Goal: Task Accomplishment & Management: Use online tool/utility

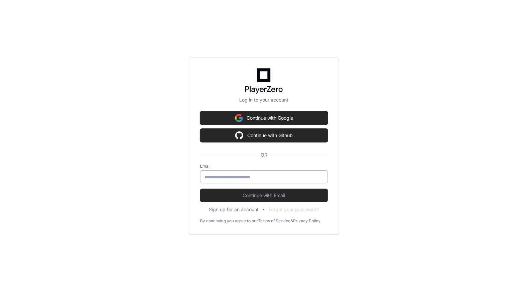
click at [245, 173] on div at bounding box center [264, 176] width 128 height 13
click at [242, 178] on input "email" at bounding box center [264, 176] width 119 height 7
type input "**********"
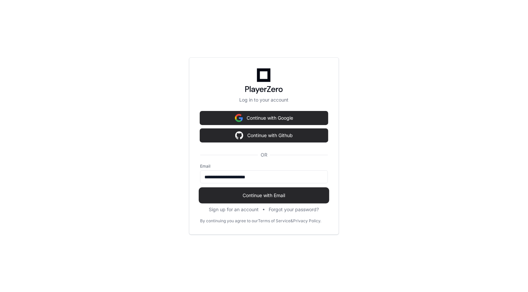
click at [240, 196] on span "Continue with Email" at bounding box center [264, 195] width 128 height 7
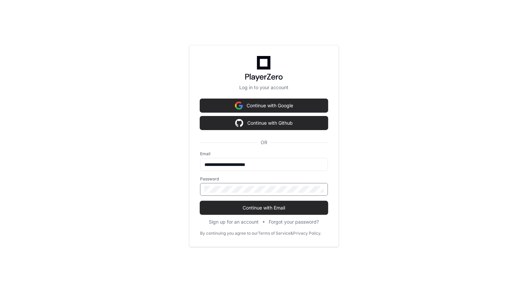
click at [257, 206] on span "Continue with Email" at bounding box center [264, 207] width 128 height 7
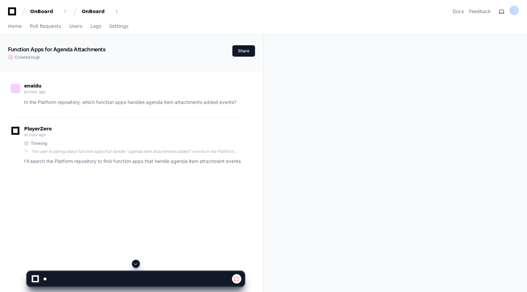
click at [64, 165] on div "PlayerZero an hour ago Thinking The user is asking about function apps that han…" at bounding box center [128, 147] width 234 height 59
